Goal: Information Seeking & Learning: Learn about a topic

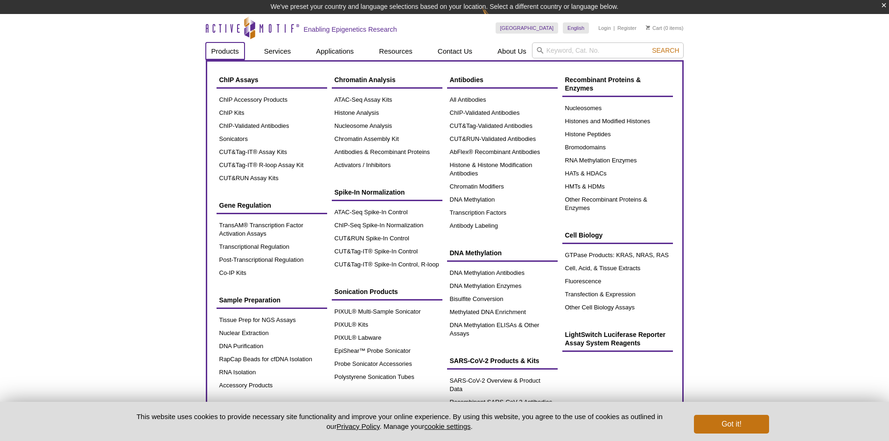
click at [227, 51] on link "Products" at bounding box center [225, 51] width 39 height 18
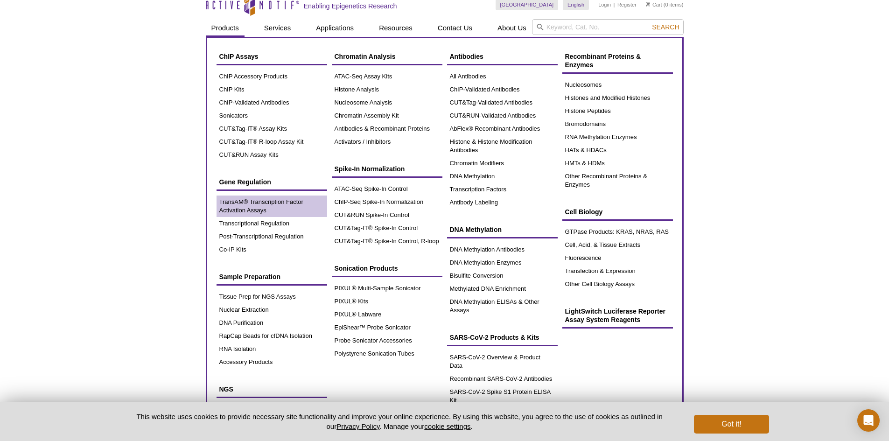
scroll to position [8, 0]
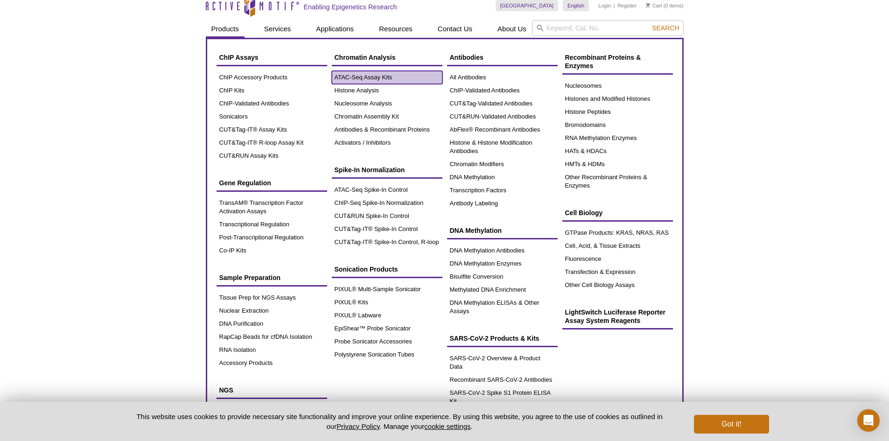
click at [348, 78] on link "ATAC-Seq Assay Kits" at bounding box center [387, 77] width 111 height 13
click at [366, 75] on link "ATAC-Seq Assay Kits" at bounding box center [387, 77] width 111 height 13
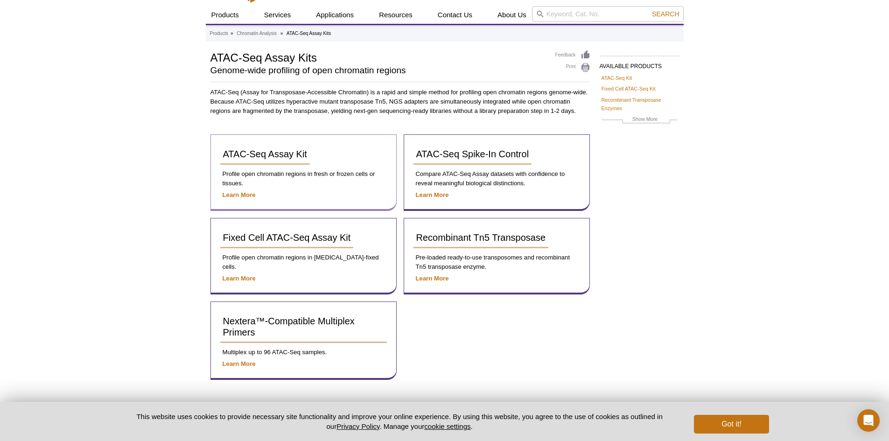
scroll to position [23, 0]
click at [281, 155] on span "ATAC-Seq Assay Kit" at bounding box center [265, 153] width 84 height 10
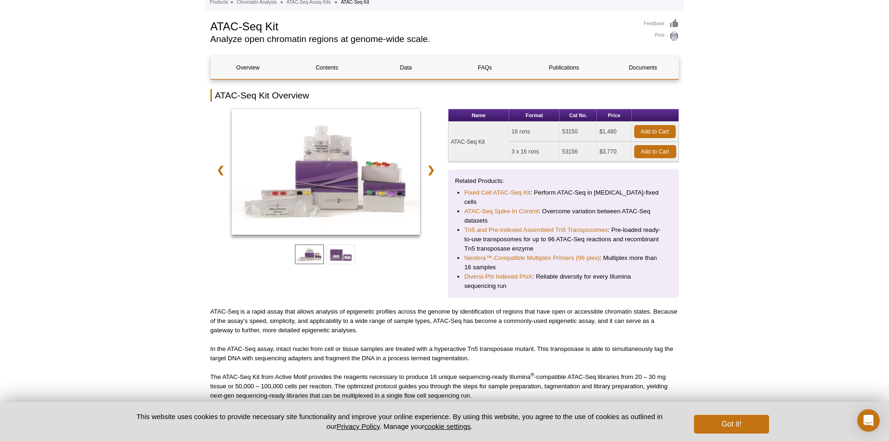
scroll to position [100, 0]
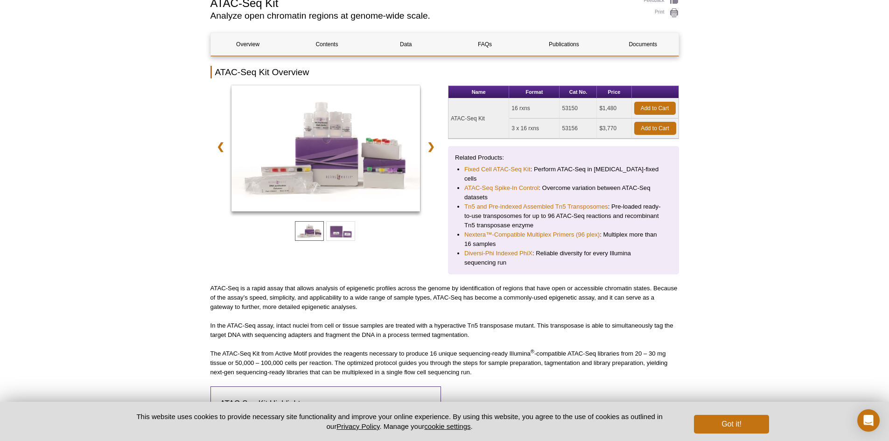
drag, startPoint x: 615, startPoint y: 111, endPoint x: 594, endPoint y: 111, distance: 21.0
click at [594, 111] on tr "ATAC-Seq Kit 16 rxns 53150 $1,480 Add to Cart" at bounding box center [563, 108] width 230 height 20
click at [623, 135] on td "$3,770" at bounding box center [614, 129] width 35 height 20
drag, startPoint x: 623, startPoint y: 135, endPoint x: 585, endPoint y: 131, distance: 38.0
click at [585, 131] on tr "3 x 16 rxns 53156 $3,770 Add to Cart" at bounding box center [563, 129] width 230 height 20
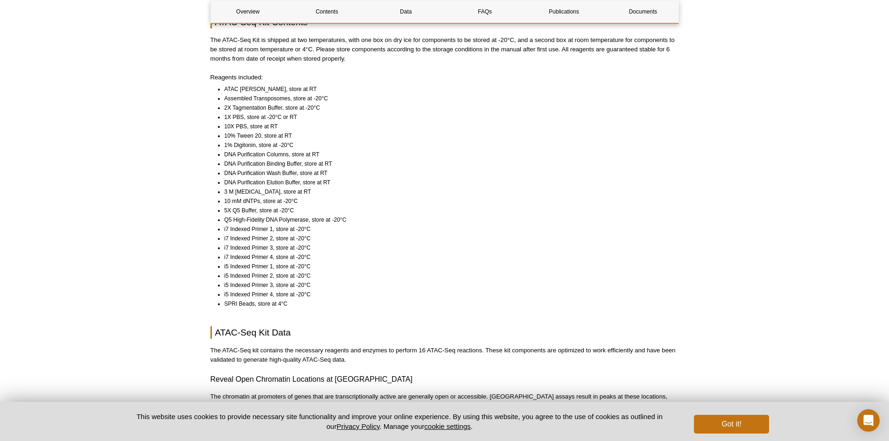
scroll to position [621, 0]
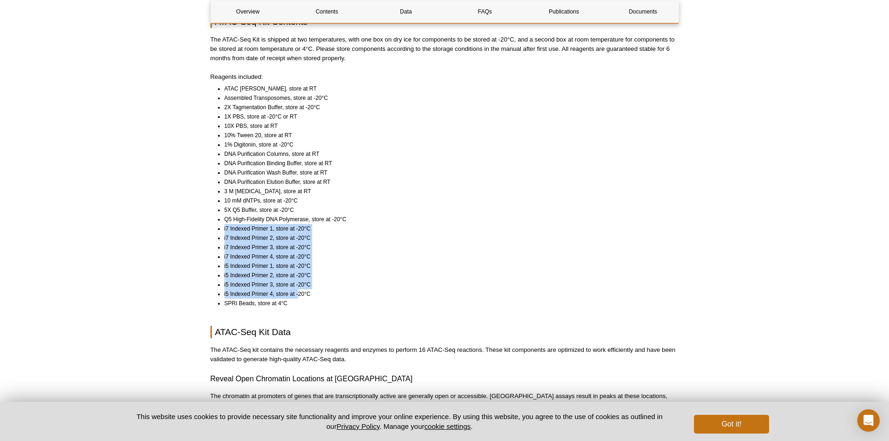
drag, startPoint x: 223, startPoint y: 218, endPoint x: 299, endPoint y: 283, distance: 99.6
click at [299, 283] on ul "ATAC Lysis Buffer, store at RT Assembled Transposomes, store at -20°C 2X Tagmen…" at bounding box center [440, 196] width 460 height 224
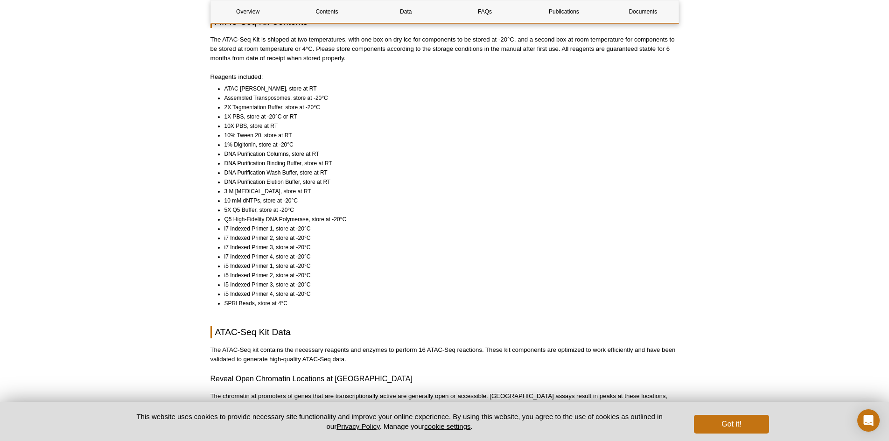
click at [329, 299] on li "SPRI Beads, store at 4°C" at bounding box center [447, 303] width 446 height 9
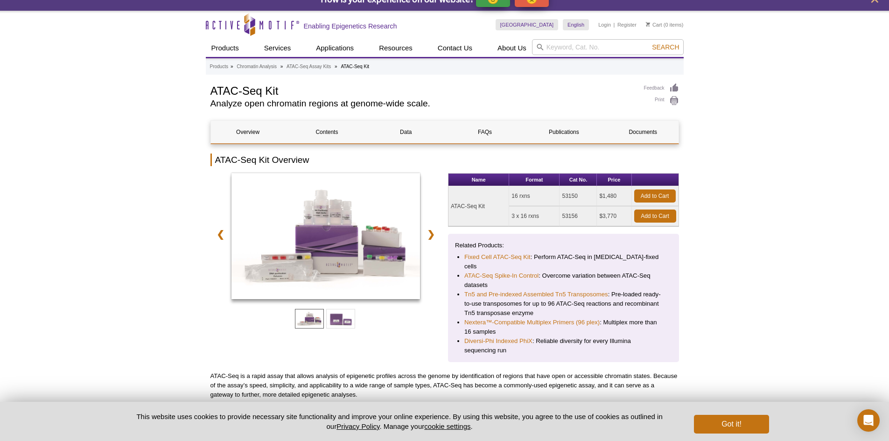
scroll to position [12, 0]
